Goal: Task Accomplishment & Management: Use online tool/utility

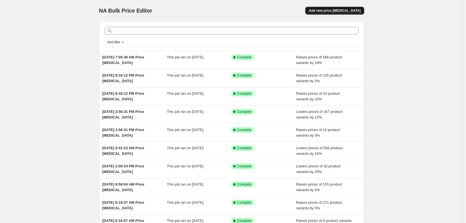
click at [339, 11] on span "Add new price [MEDICAL_DATA]" at bounding box center [335, 10] width 52 height 4
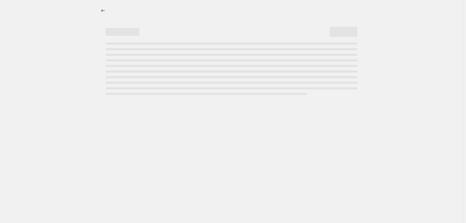
select select "percentage"
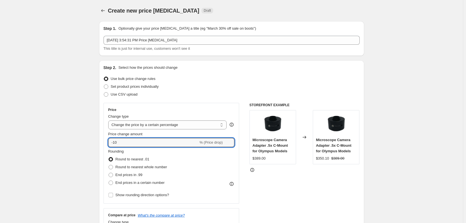
click at [101, 142] on div "Step 2. Select how the prices should change Use bulk price change rules Set pro…" at bounding box center [231, 158] width 265 height 196
type input "3"
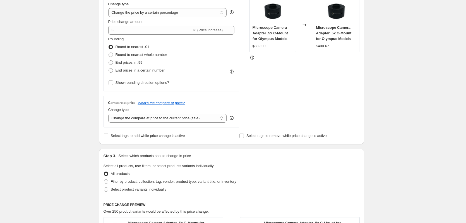
scroll to position [112, 0]
click at [144, 118] on select "Change the compare at price to the current price (sale) Change the compare at p…" at bounding box center [167, 118] width 119 height 9
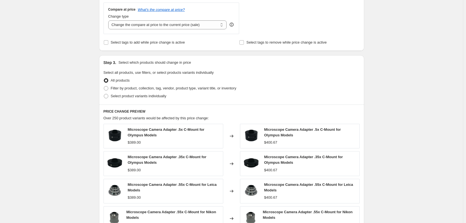
scroll to position [196, 0]
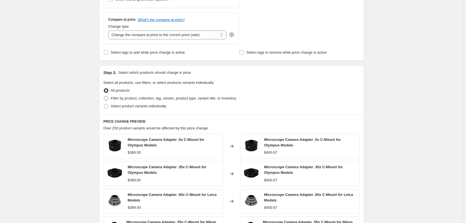
click at [123, 99] on span "Filter by product, collection, tag, vendor, product type, variant title, or inv…" at bounding box center [174, 98] width 126 height 4
click at [104, 96] on input "Filter by product, collection, tag, vendor, product type, variant title, or inv…" at bounding box center [104, 96] width 0 height 0
radio input "true"
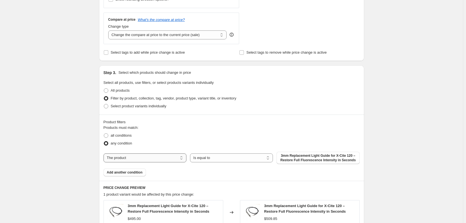
click at [160, 157] on select "The product The product's collection The product's tag The product's vendor The…" at bounding box center [145, 157] width 83 height 9
click at [173, 159] on select "The product The product's collection The product's tag The product's vendor The…" at bounding box center [145, 157] width 83 height 9
select select "vendor"
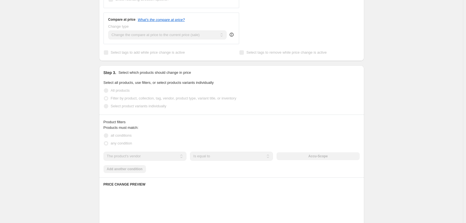
click at [301, 156] on div "Accu-Scope" at bounding box center [318, 156] width 83 height 8
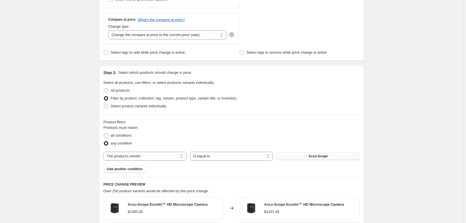
click at [315, 157] on span "Accu-Scope" at bounding box center [318, 156] width 19 height 4
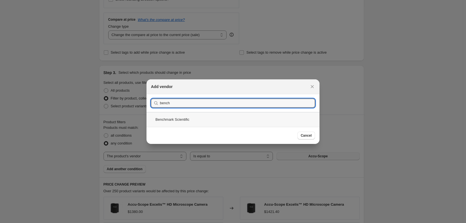
type input "bench"
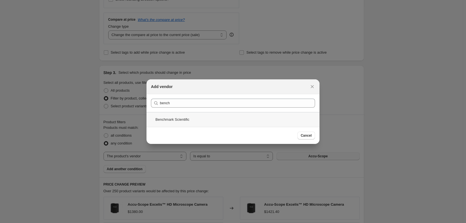
click at [218, 122] on div "Benchmark Scientific" at bounding box center [233, 119] width 173 height 15
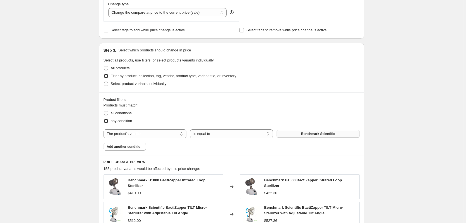
scroll to position [112, 0]
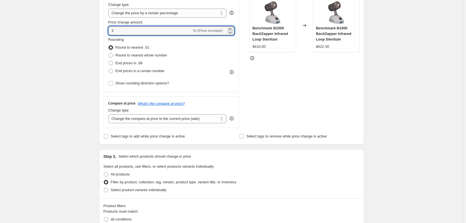
drag, startPoint x: 105, startPoint y: 32, endPoint x: 85, endPoint y: 29, distance: 20.0
click at [85, 29] on div "Create new price [MEDICAL_DATA]. This page is ready Create new price [MEDICAL_D…" at bounding box center [231, 202] width 463 height 628
type input "5"
click at [85, 29] on div "Create new price [MEDICAL_DATA]. This page is ready Create new price [MEDICAL_D…" at bounding box center [231, 202] width 463 height 628
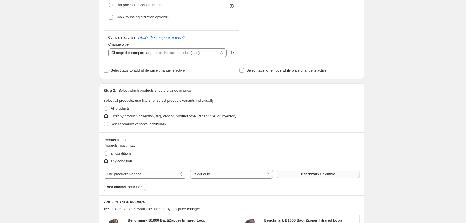
scroll to position [223, 0]
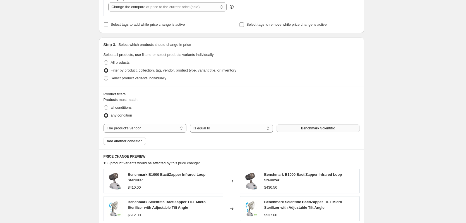
click at [79, 101] on div "Create new price [MEDICAL_DATA]. This page is ready Create new price [MEDICAL_D…" at bounding box center [231, 91] width 463 height 628
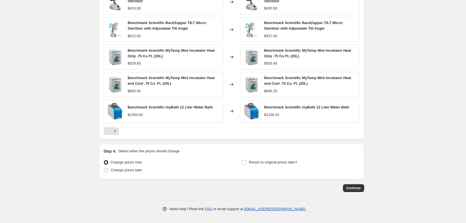
scroll to position [406, 0]
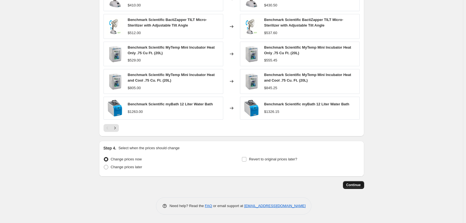
click at [354, 184] on span "Continue" at bounding box center [354, 185] width 15 height 4
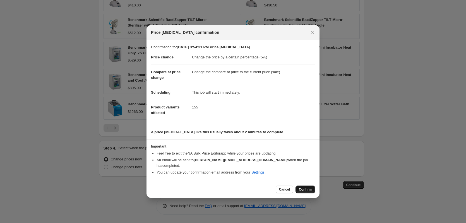
click at [306, 187] on span "Confirm" at bounding box center [305, 189] width 13 height 4
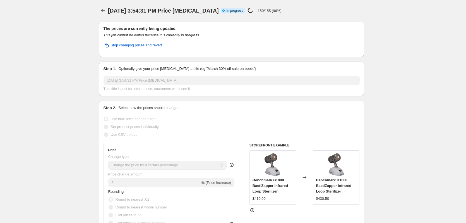
select select "percentage"
select select "vendor"
